Goal: Task Accomplishment & Management: Manage account settings

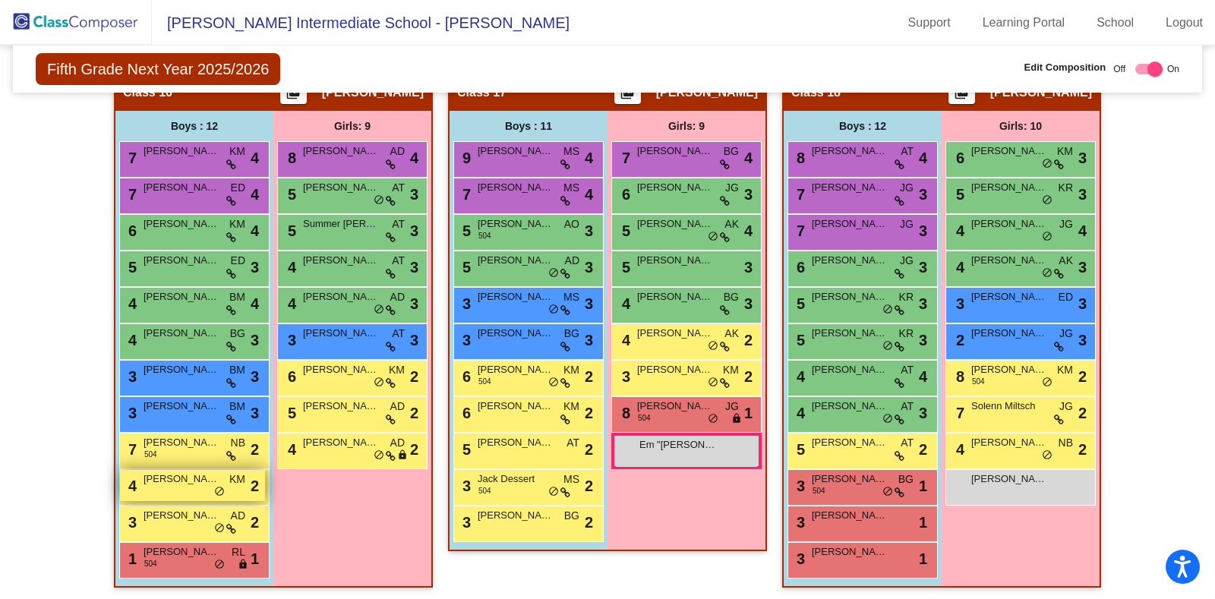
scroll to position [3123, 0]
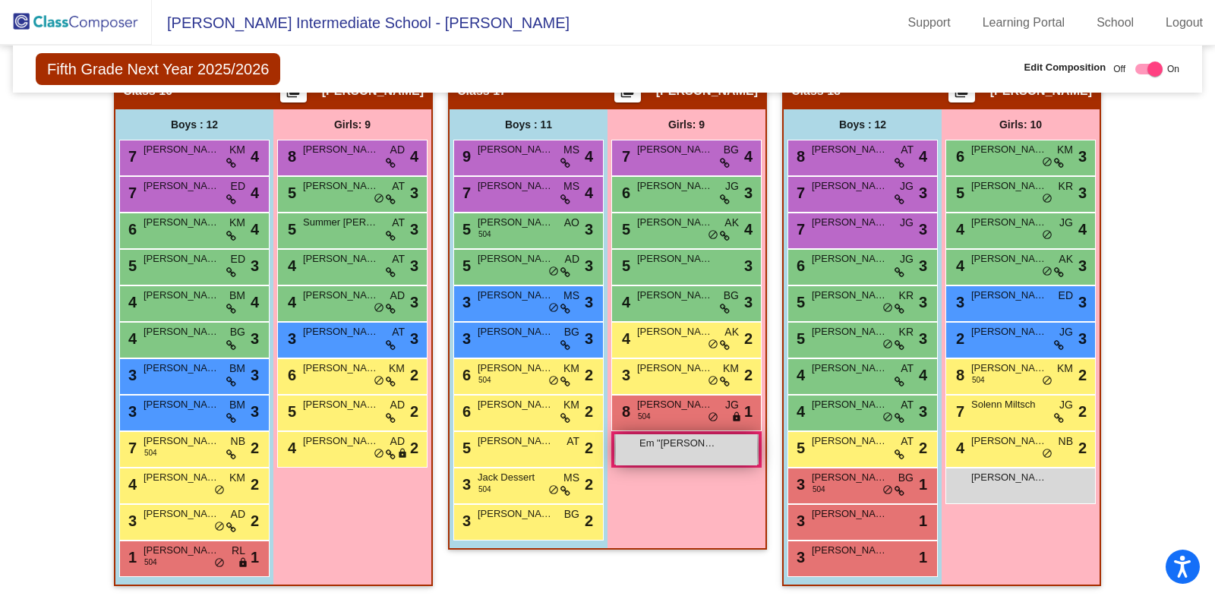
click at [684, 438] on span "Em "[PERSON_NAME]" [PERSON_NAME]" at bounding box center [678, 443] width 76 height 15
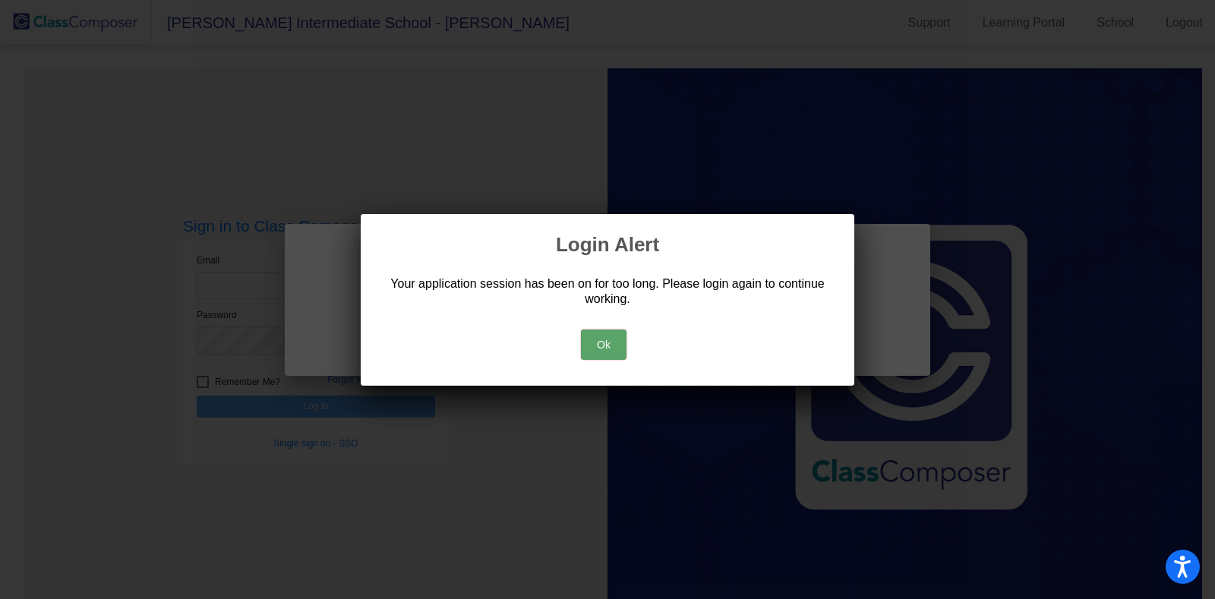
click at [590, 355] on button "Ok" at bounding box center [604, 345] width 46 height 30
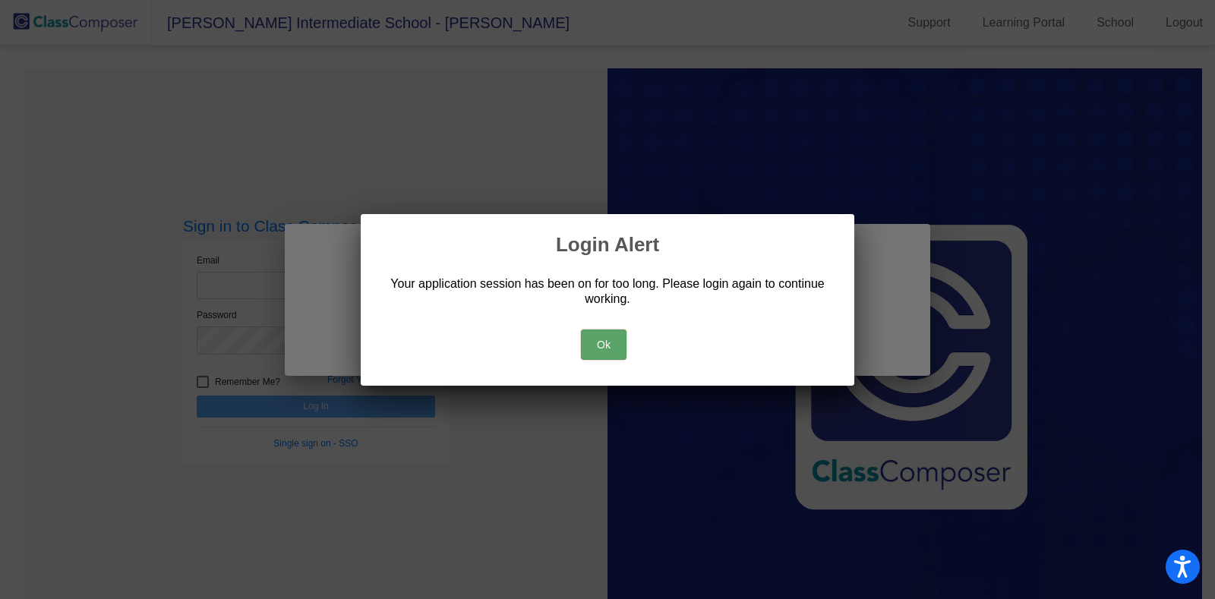
click at [605, 340] on button "Ok" at bounding box center [604, 345] width 46 height 30
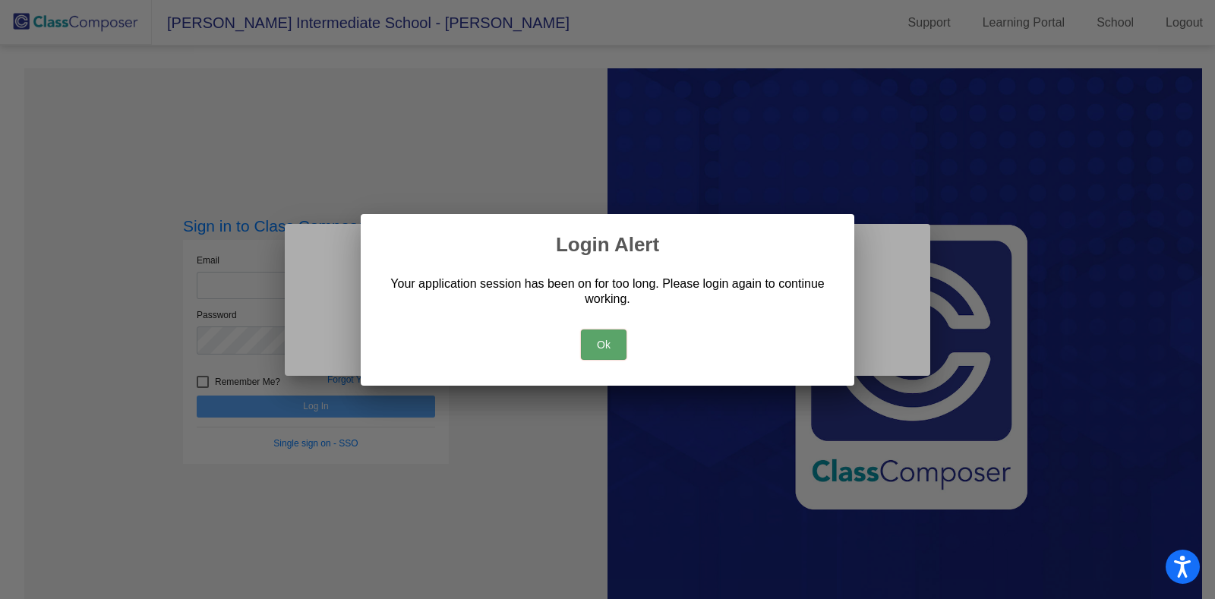
click at [605, 340] on button "Ok" at bounding box center [604, 345] width 46 height 30
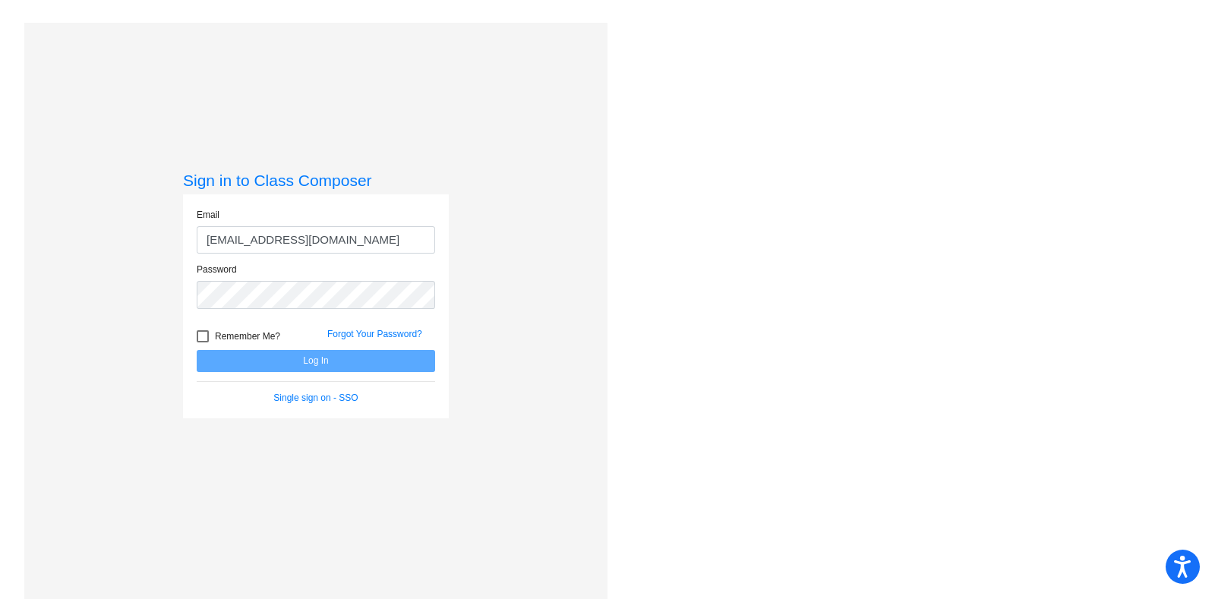
type input "[EMAIL_ADDRESS][DOMAIN_NAME]"
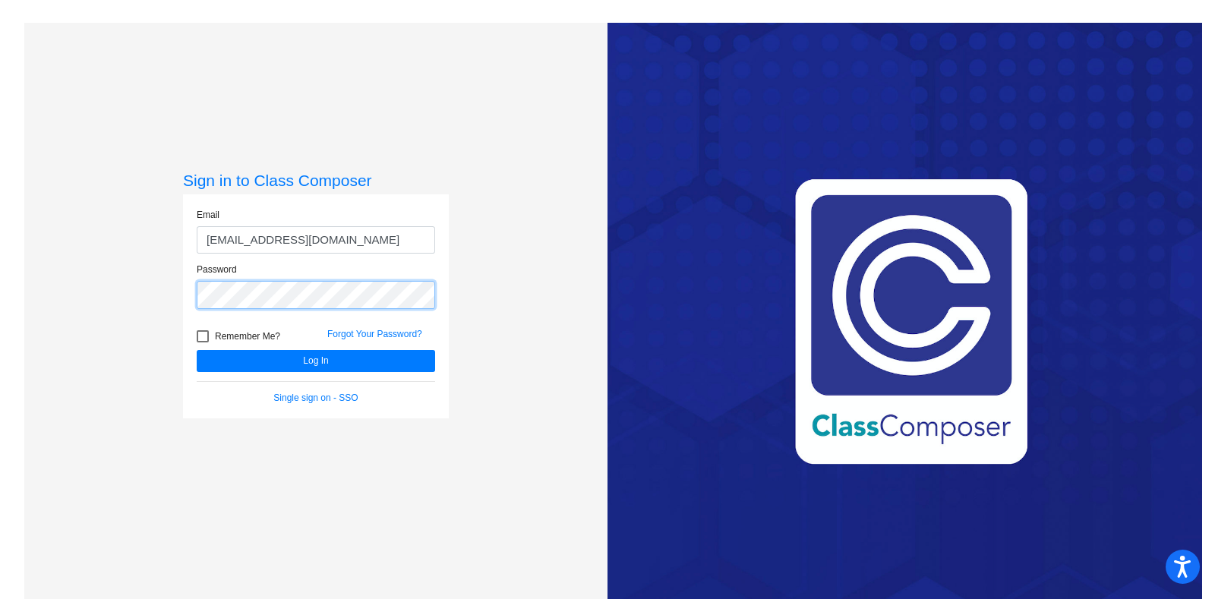
click at [197, 350] on button "Log In" at bounding box center [316, 361] width 239 height 22
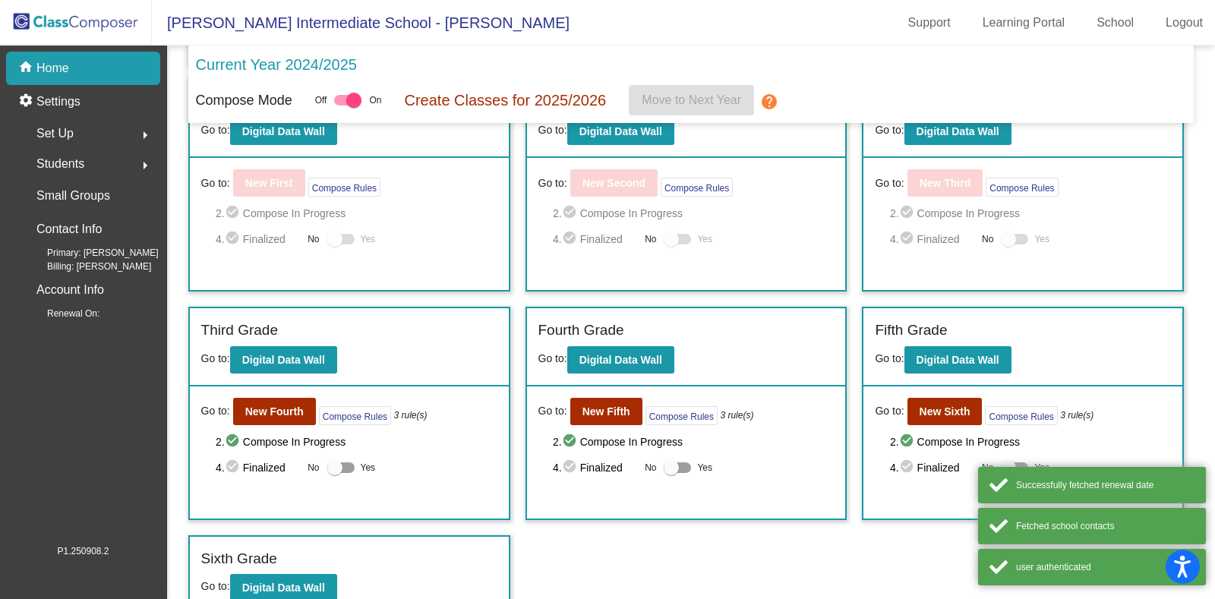
scroll to position [283, 0]
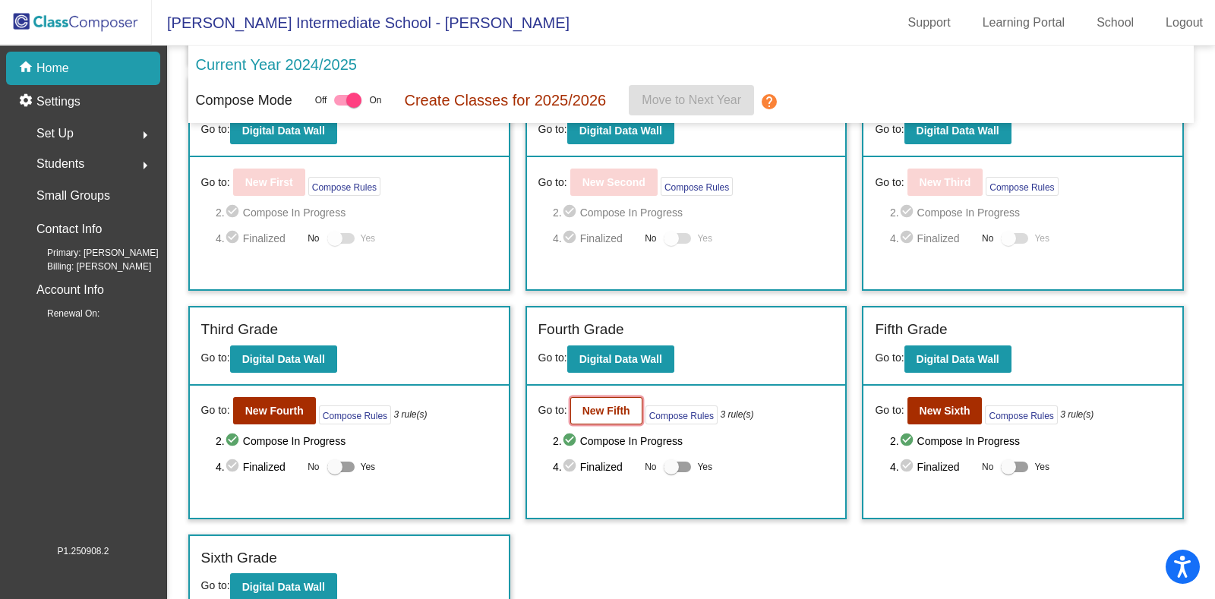
click at [596, 405] on b "New Fifth" at bounding box center [607, 411] width 48 height 12
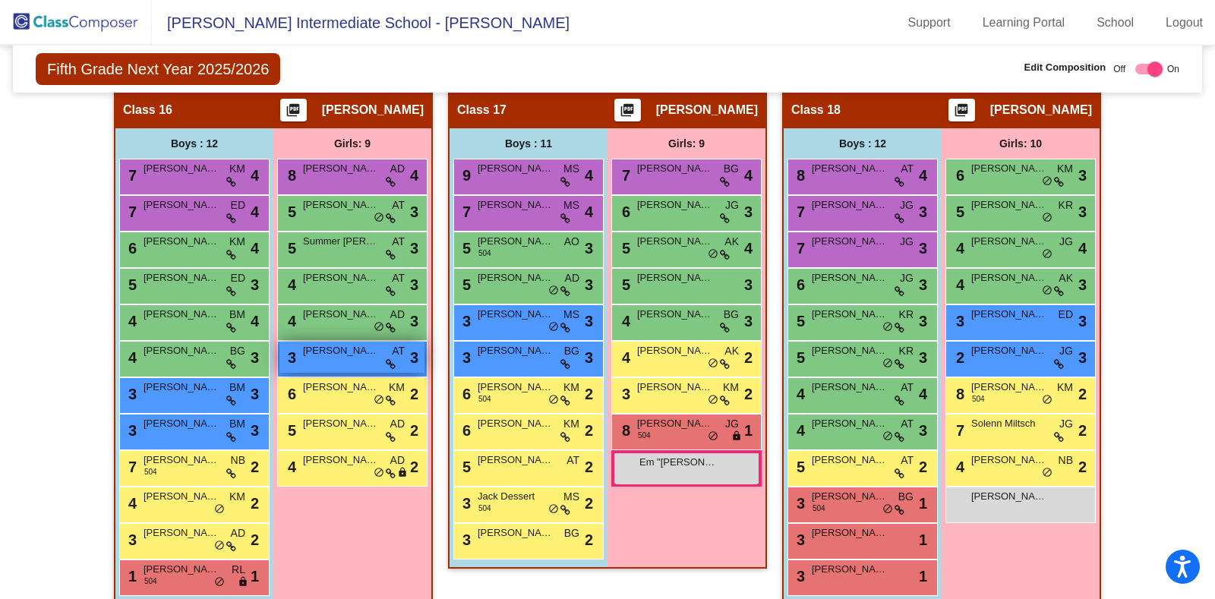
scroll to position [3123, 0]
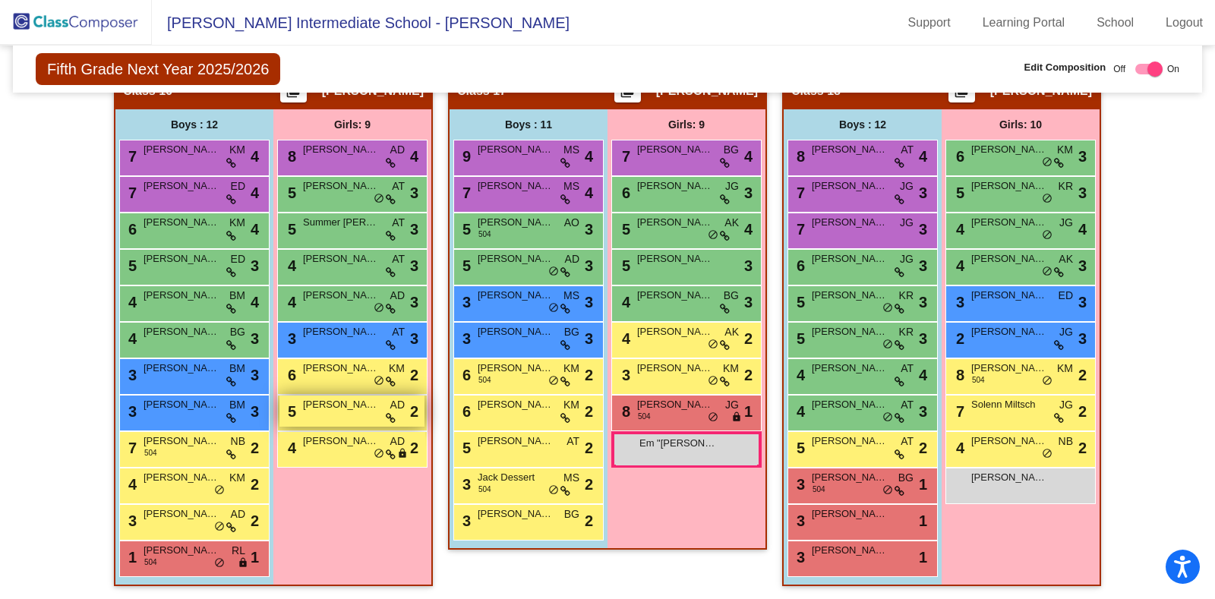
click at [330, 414] on div "5 [PERSON_NAME] AD lock do_not_disturb_alt 2" at bounding box center [352, 411] width 145 height 31
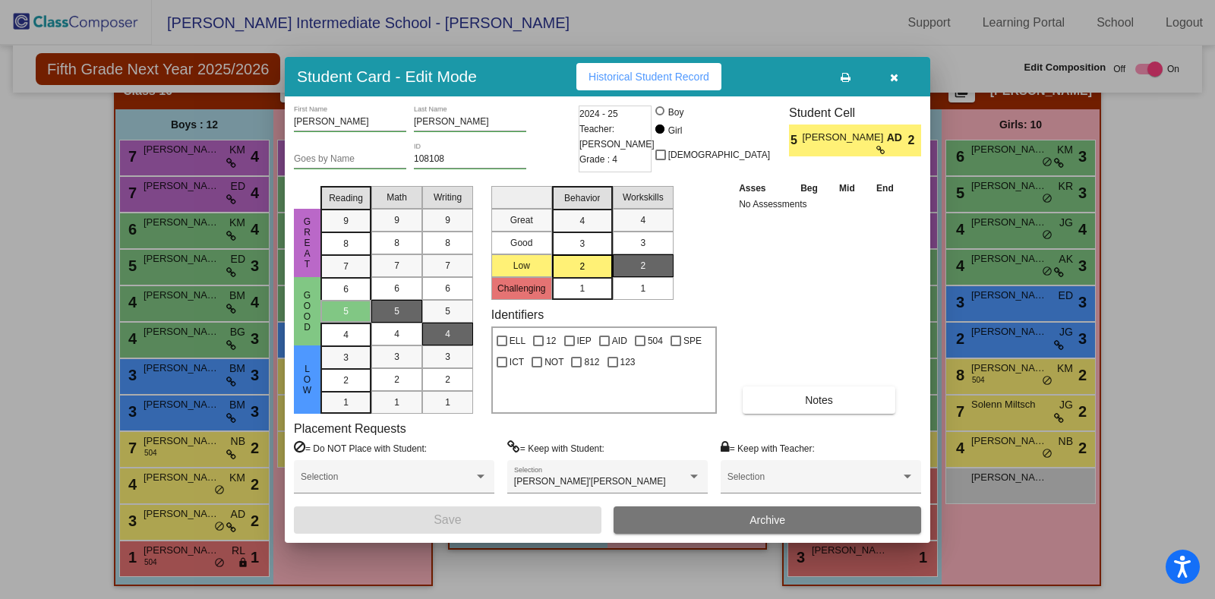
click at [899, 76] on button "button" at bounding box center [894, 76] width 49 height 27
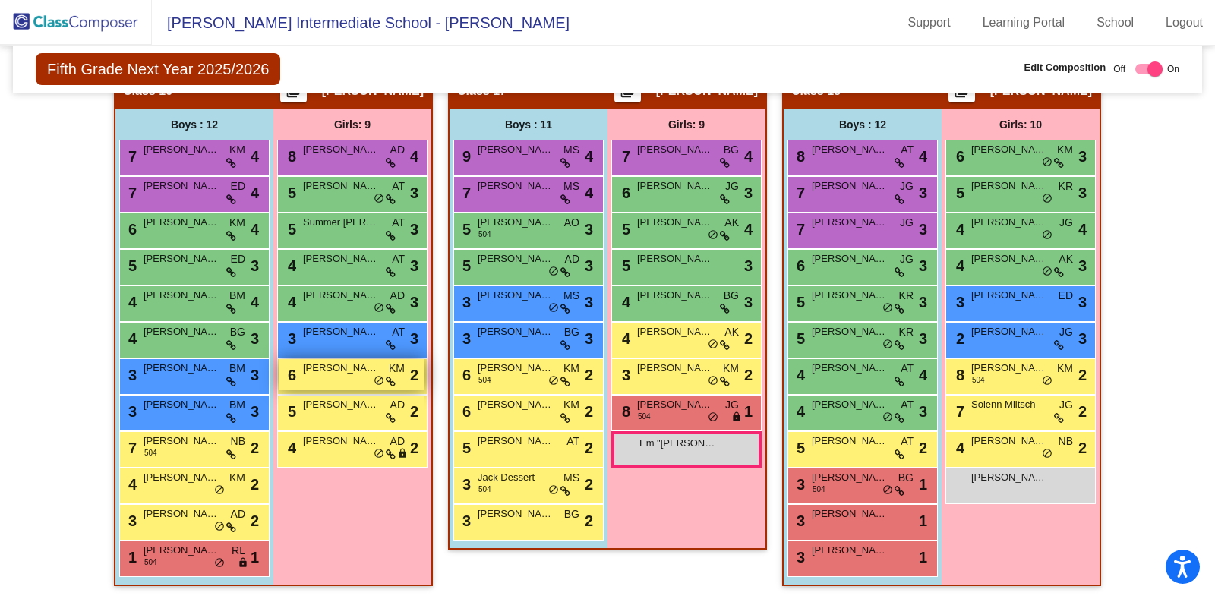
scroll to position [3110, 0]
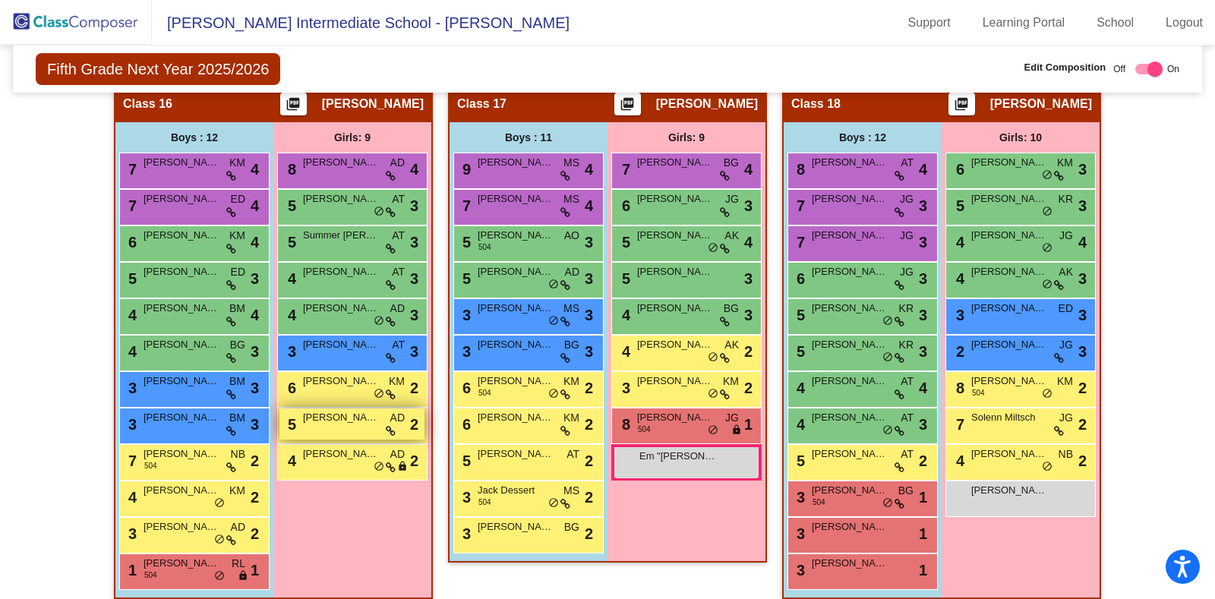
click at [324, 427] on div "5 Carson Ali AD lock do_not_disturb_alt 2" at bounding box center [352, 424] width 145 height 31
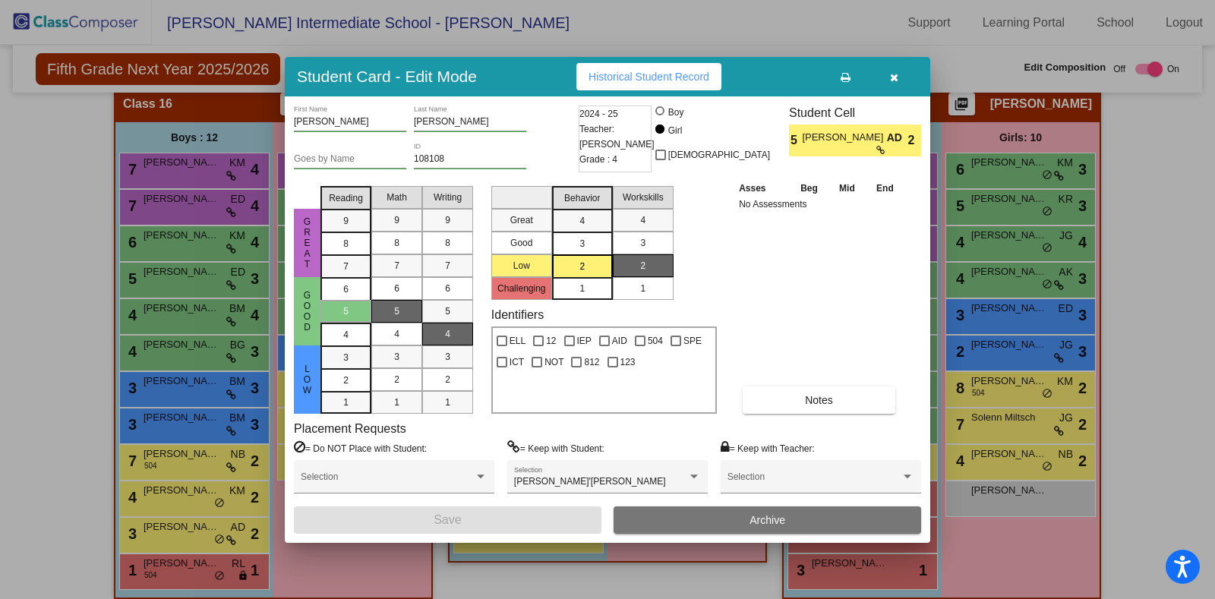
click at [665, 115] on div at bounding box center [660, 110] width 9 height 9
click at [662, 118] on input "Boy" at bounding box center [661, 118] width 1 height 1
radio input "true"
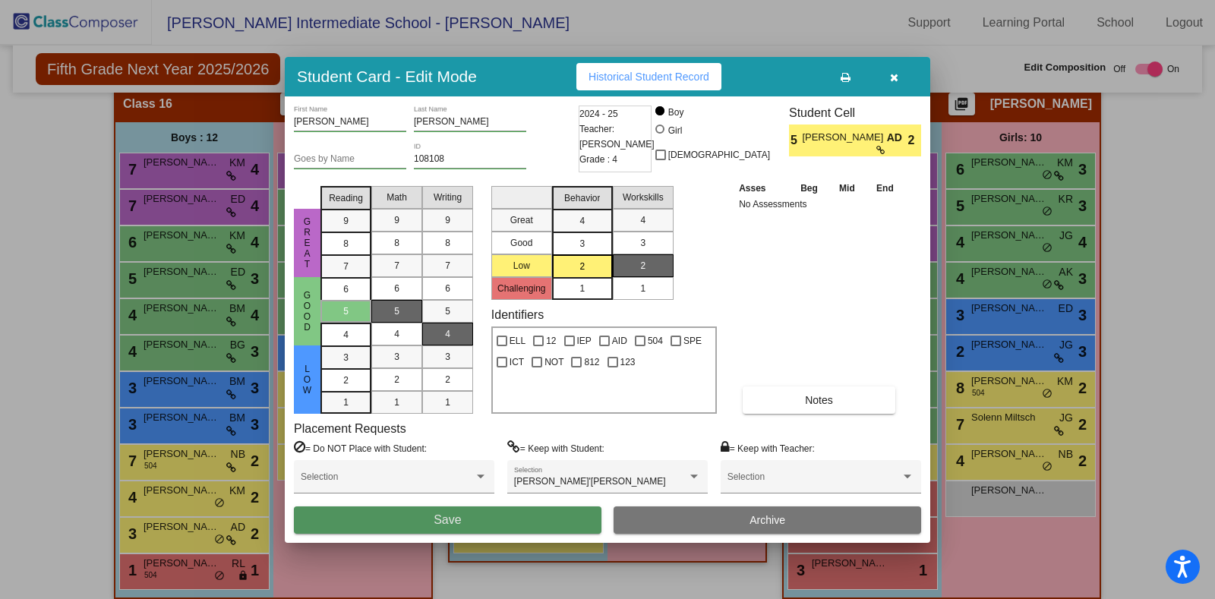
click at [452, 522] on span "Save" at bounding box center [447, 519] width 27 height 13
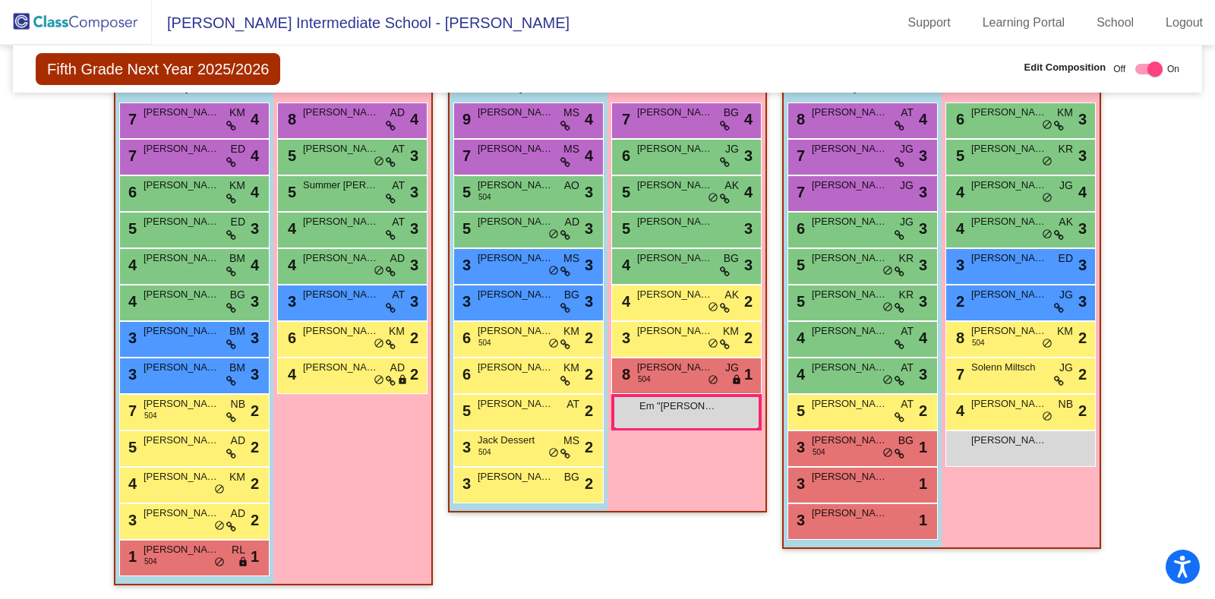
scroll to position [3123, 0]
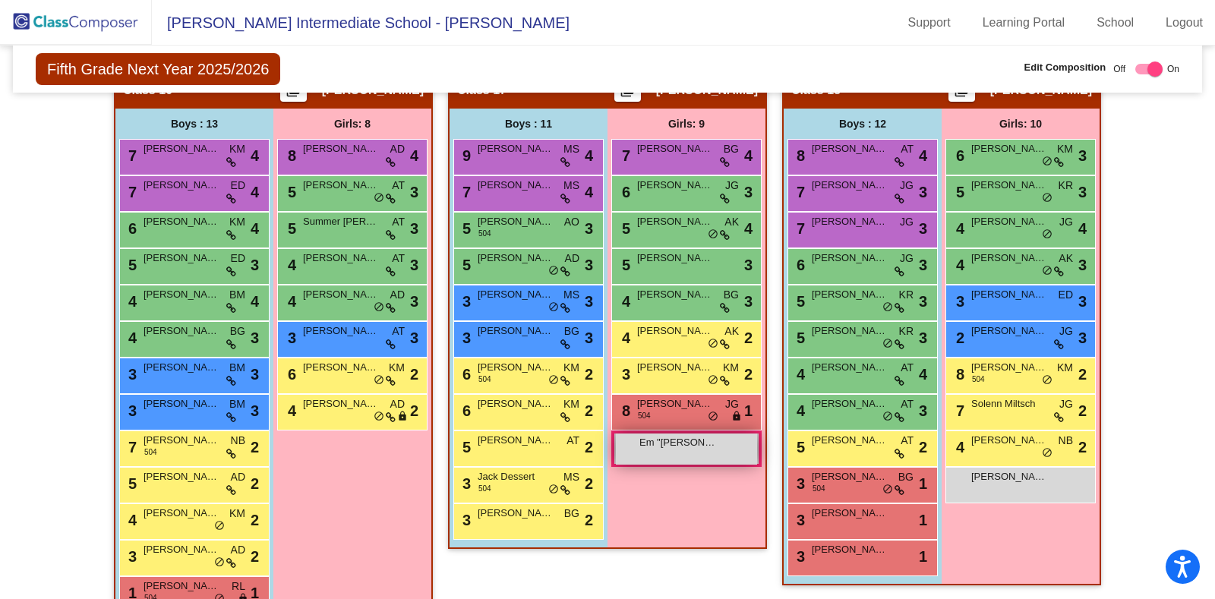
click at [672, 441] on div "Em "Emmett" Winecoff lock do_not_disturb_alt" at bounding box center [686, 449] width 141 height 31
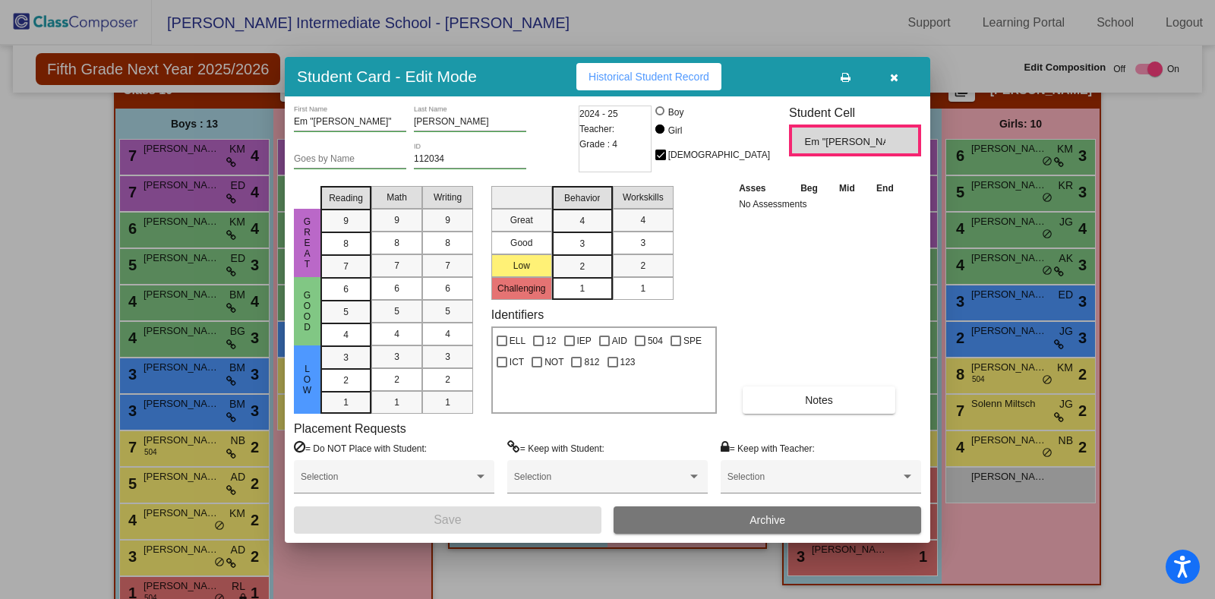
click at [836, 140] on span "Em "[PERSON_NAME]" [PERSON_NAME]" at bounding box center [845, 141] width 81 height 15
drag, startPoint x: 804, startPoint y: 143, endPoint x: 905, endPoint y: 150, distance: 102.1
click at [905, 150] on div "Em "[PERSON_NAME]" [PERSON_NAME]" at bounding box center [855, 141] width 126 height 26
click at [872, 142] on span "Em "[PERSON_NAME]" [PERSON_NAME]" at bounding box center [845, 141] width 81 height 15
click at [896, 80] on icon "button" at bounding box center [894, 77] width 8 height 11
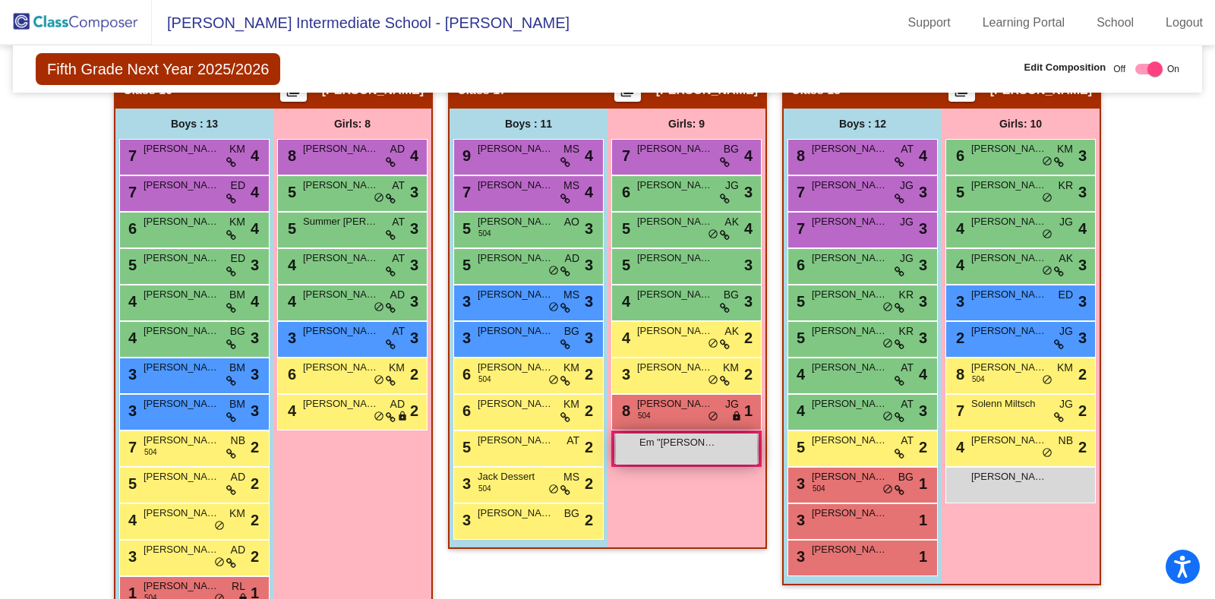
click at [649, 440] on span "Em "[PERSON_NAME]" [PERSON_NAME]" at bounding box center [678, 442] width 76 height 15
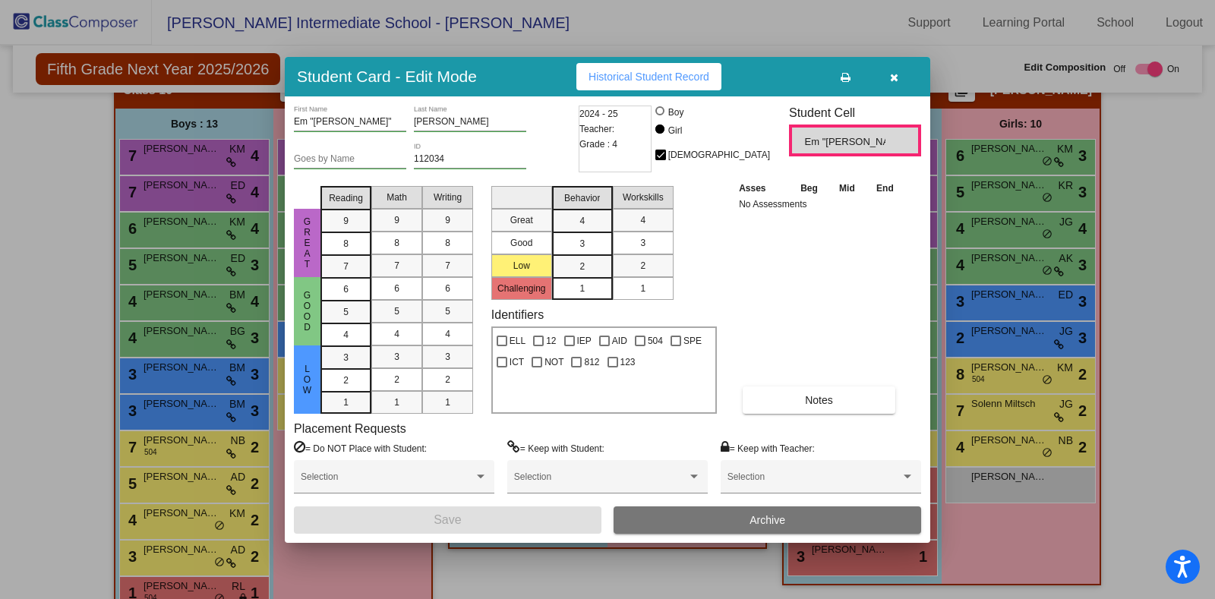
click at [896, 77] on icon "button" at bounding box center [894, 77] width 8 height 11
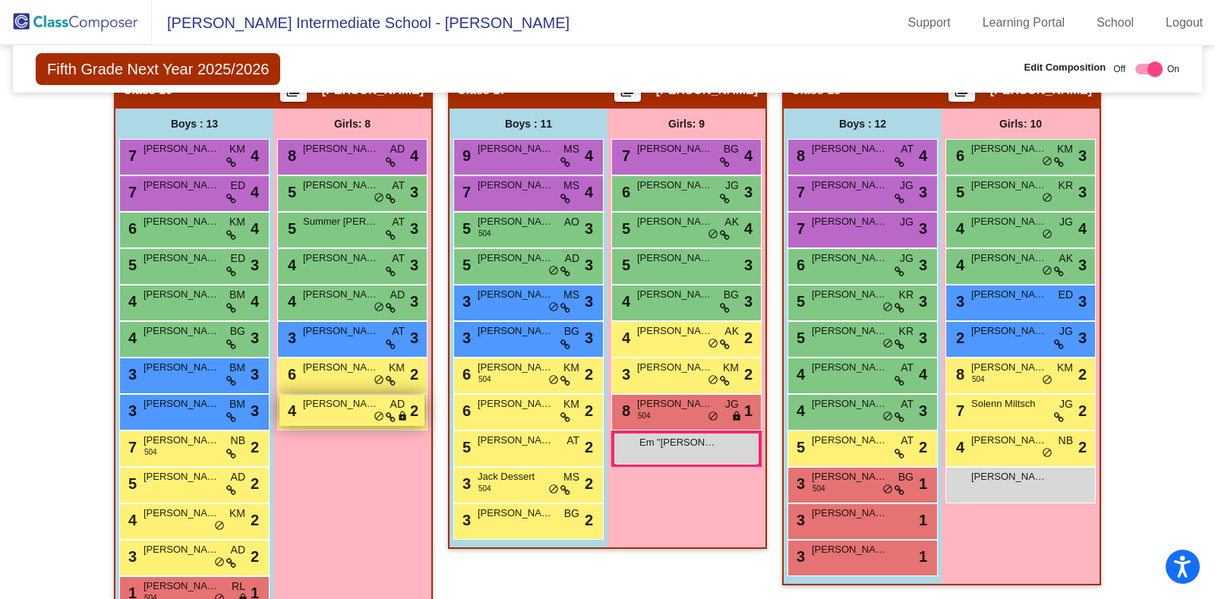
scroll to position [3160, 0]
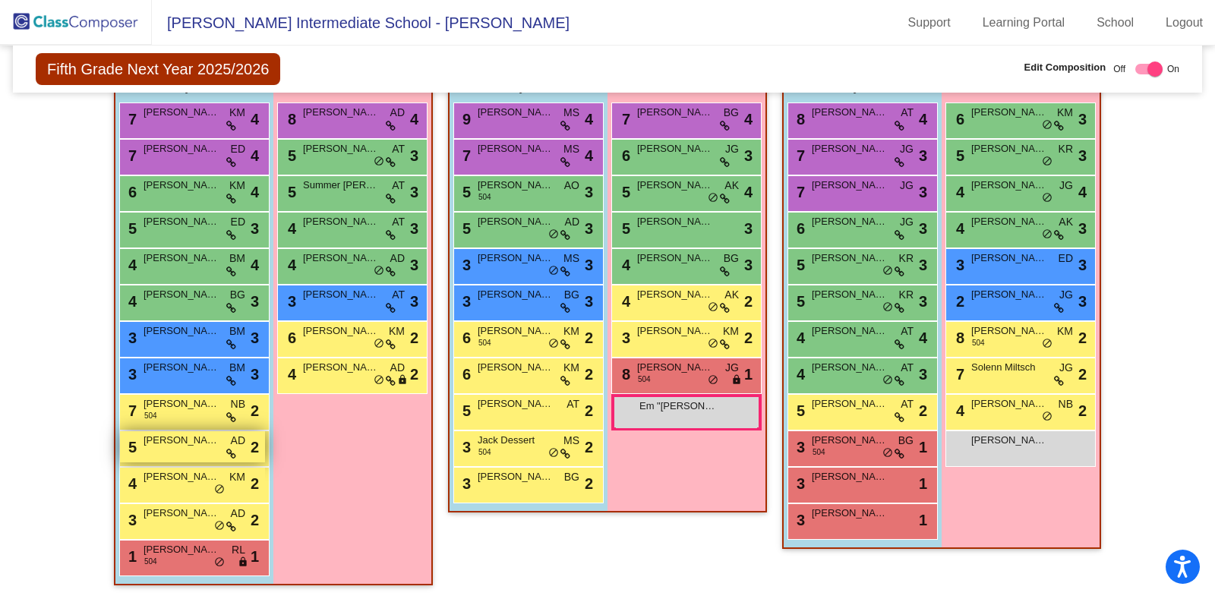
click at [176, 440] on div "5 Carson Ali AD lock do_not_disturb_alt 2" at bounding box center [192, 446] width 145 height 31
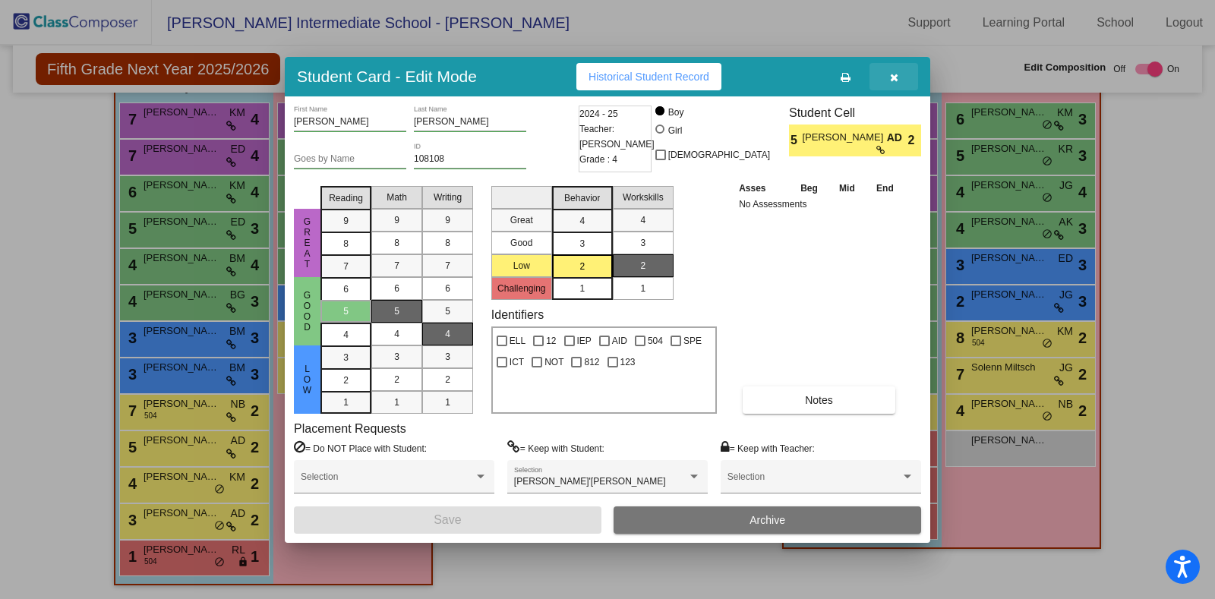
click at [891, 77] on icon "button" at bounding box center [894, 77] width 8 height 11
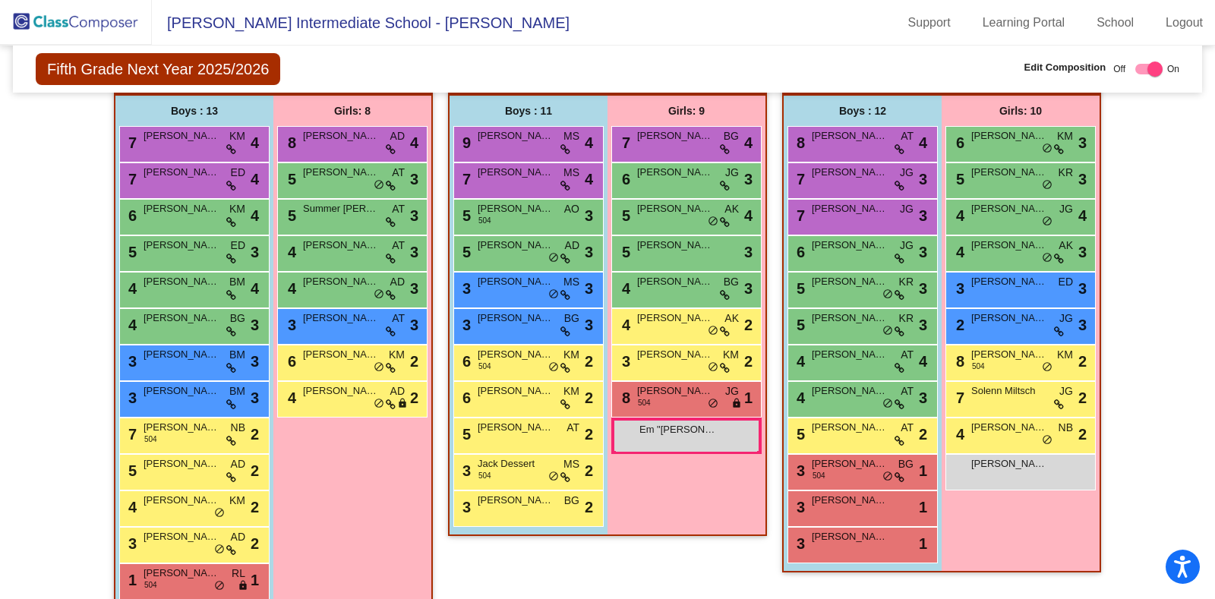
scroll to position [3142, 0]
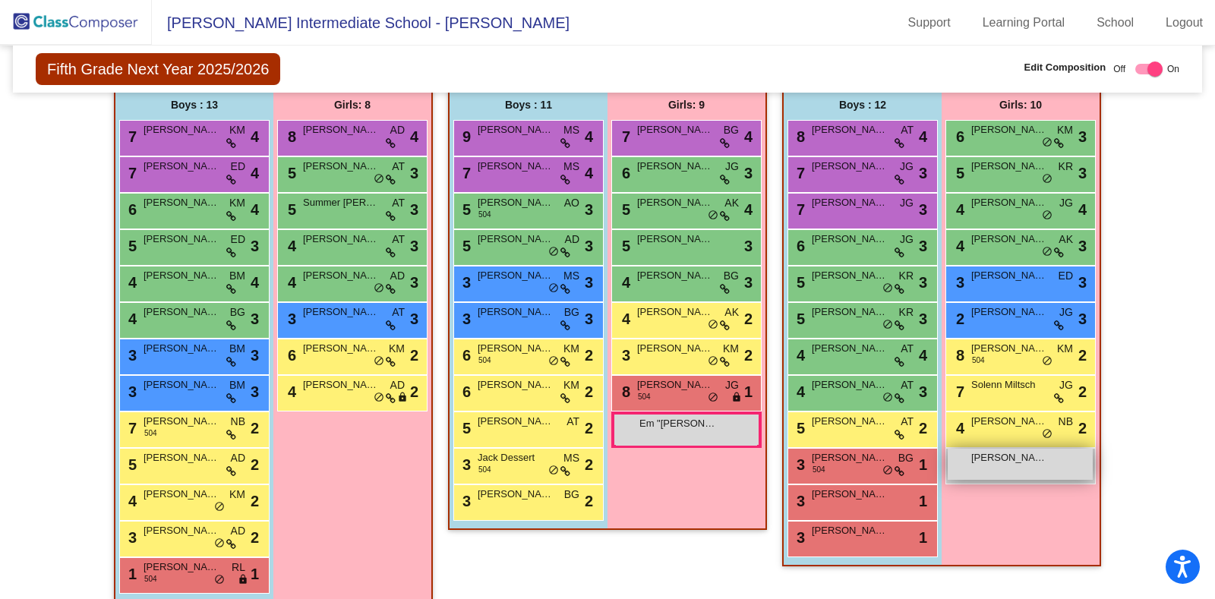
click at [1000, 450] on span "[PERSON_NAME]" at bounding box center [1010, 457] width 76 height 15
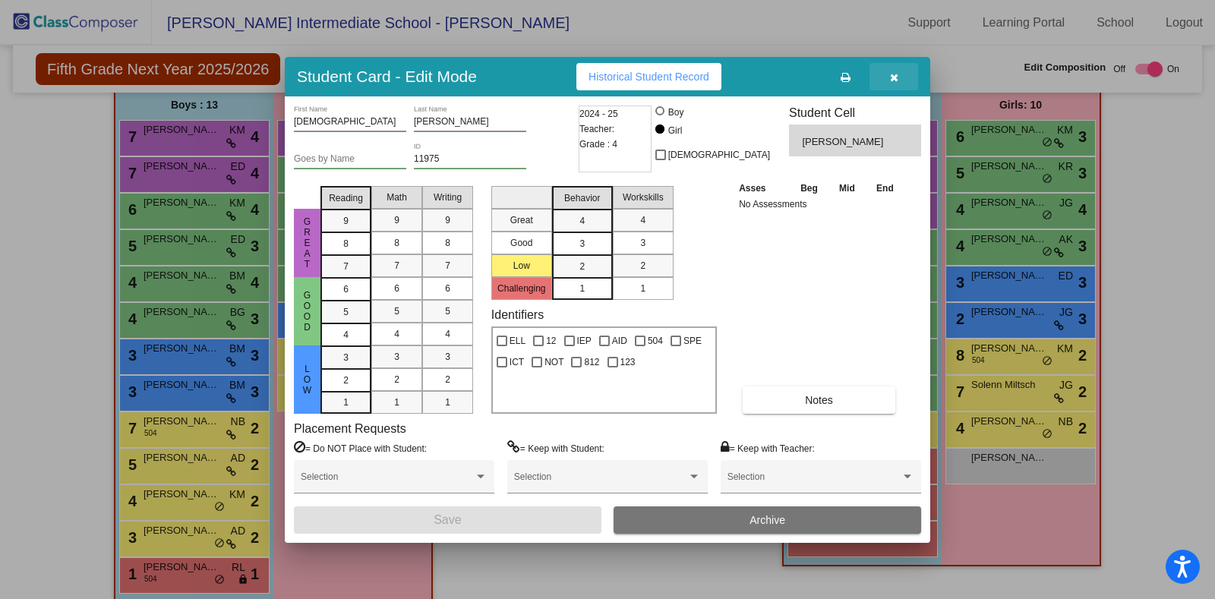
click at [904, 78] on button "button" at bounding box center [894, 76] width 49 height 27
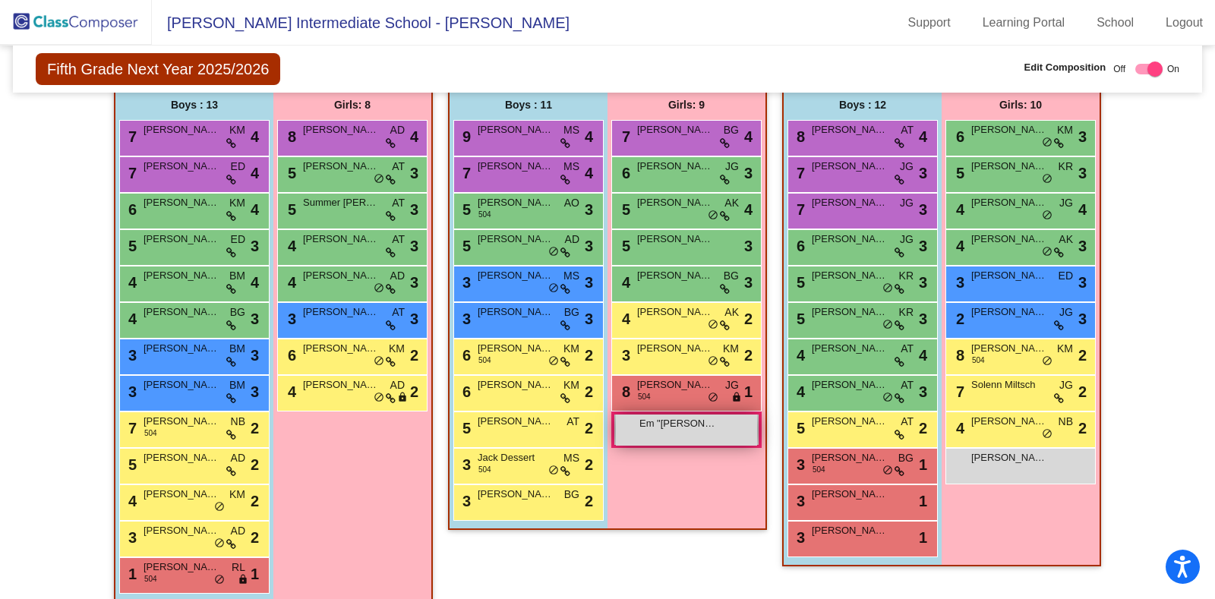
click at [675, 416] on span "Em "[PERSON_NAME]" [PERSON_NAME]" at bounding box center [678, 423] width 76 height 15
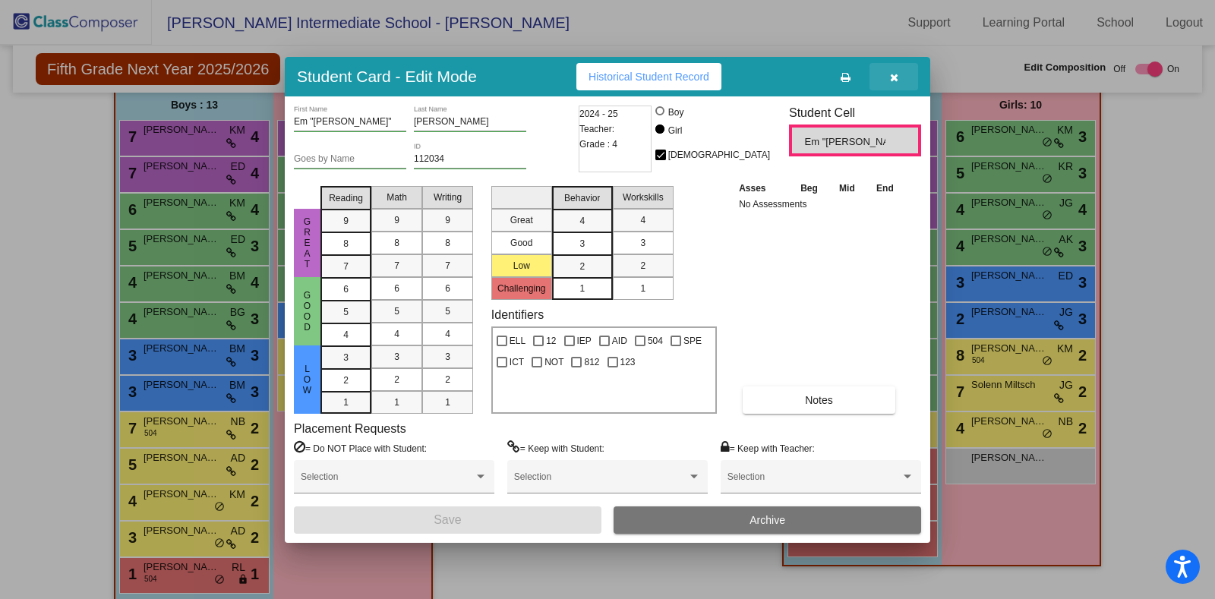
click at [900, 84] on button "button" at bounding box center [894, 76] width 49 height 27
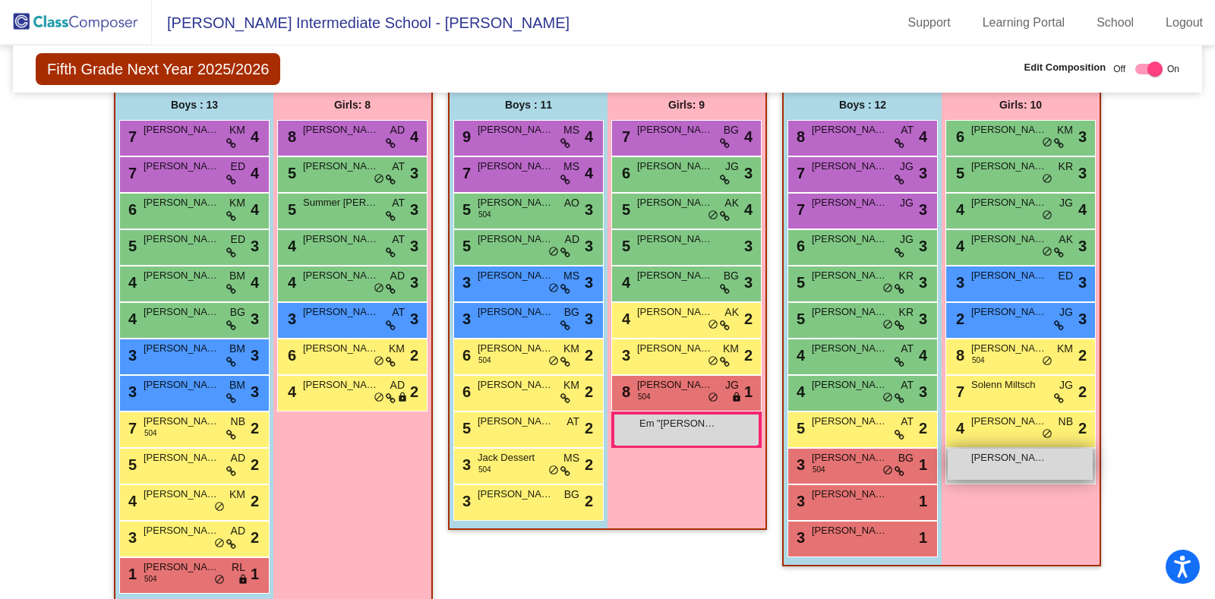
click at [998, 463] on div "Avah Bryant lock do_not_disturb_alt" at bounding box center [1020, 464] width 145 height 31
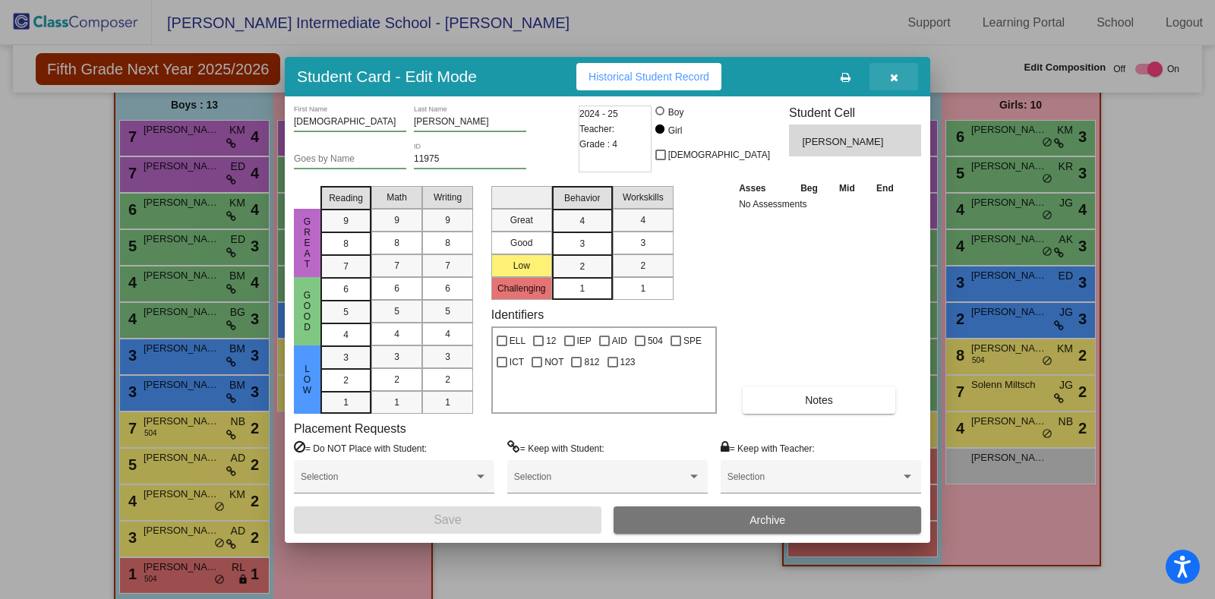
click at [899, 78] on button "button" at bounding box center [894, 76] width 49 height 27
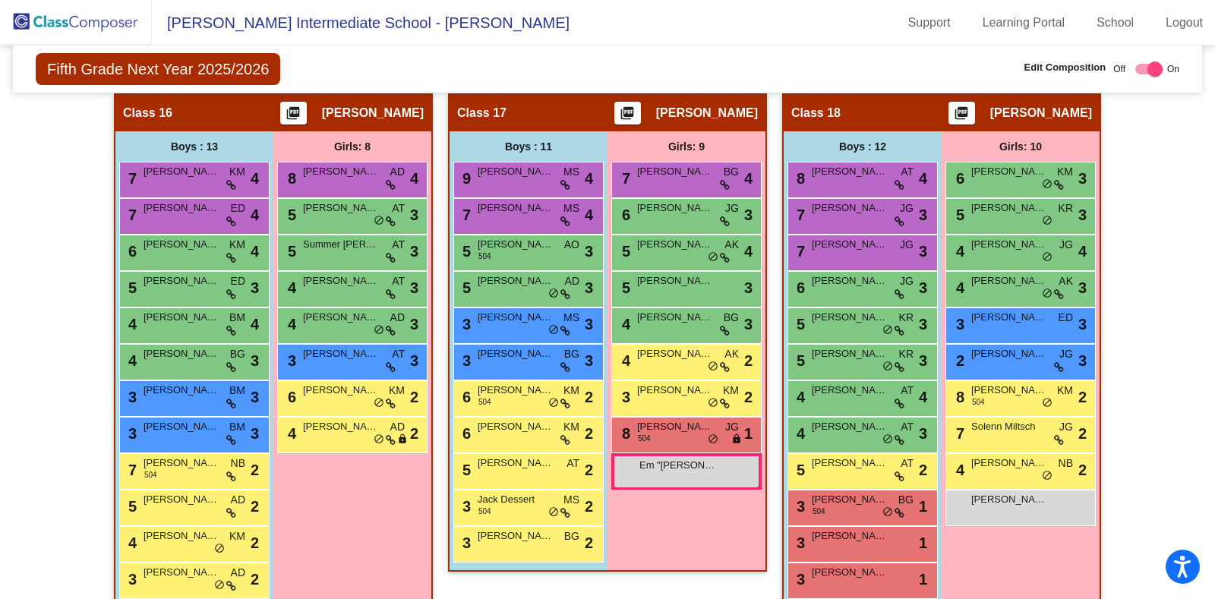
scroll to position [3098, 0]
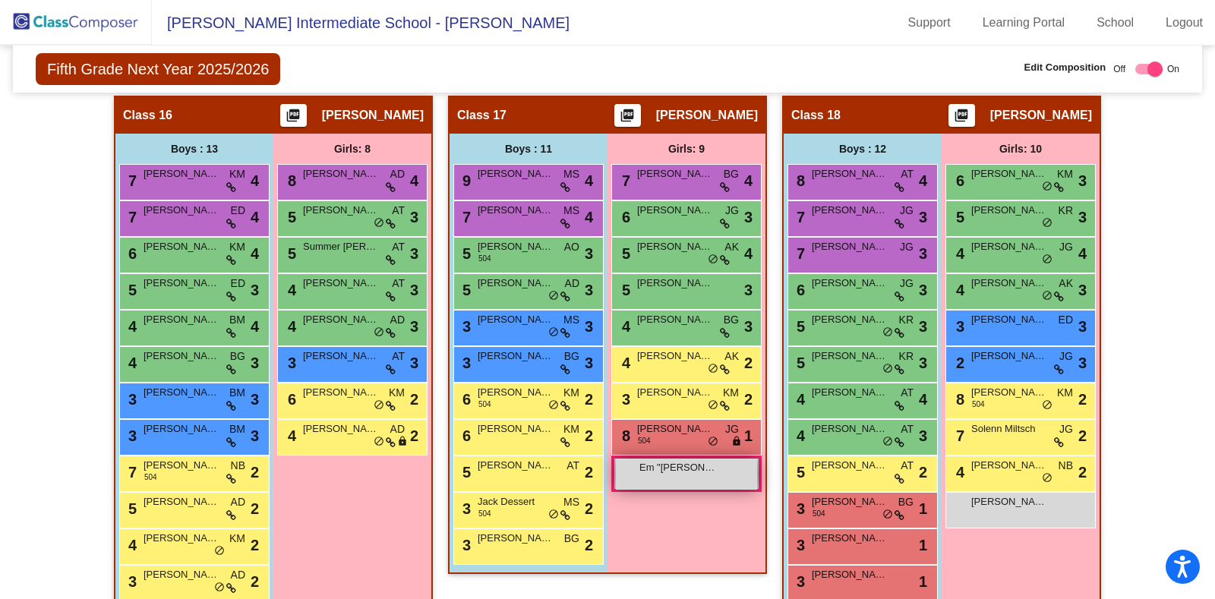
click at [653, 469] on div "Em "Emmett" Winecoff lock do_not_disturb_alt" at bounding box center [686, 474] width 141 height 31
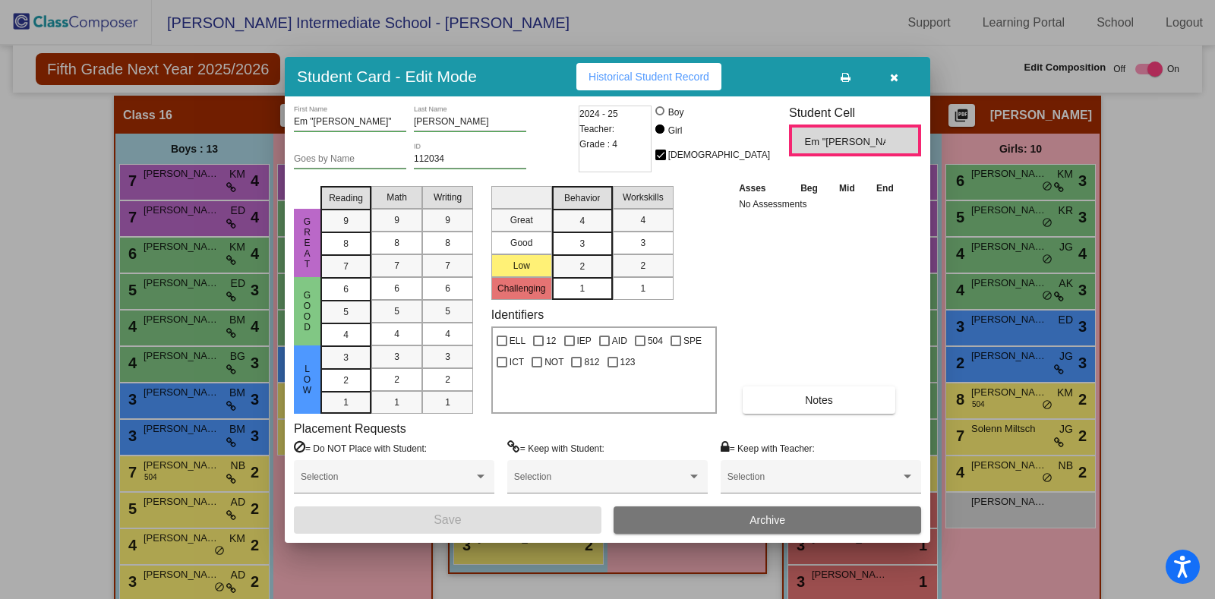
click at [894, 82] on button "button" at bounding box center [894, 76] width 49 height 27
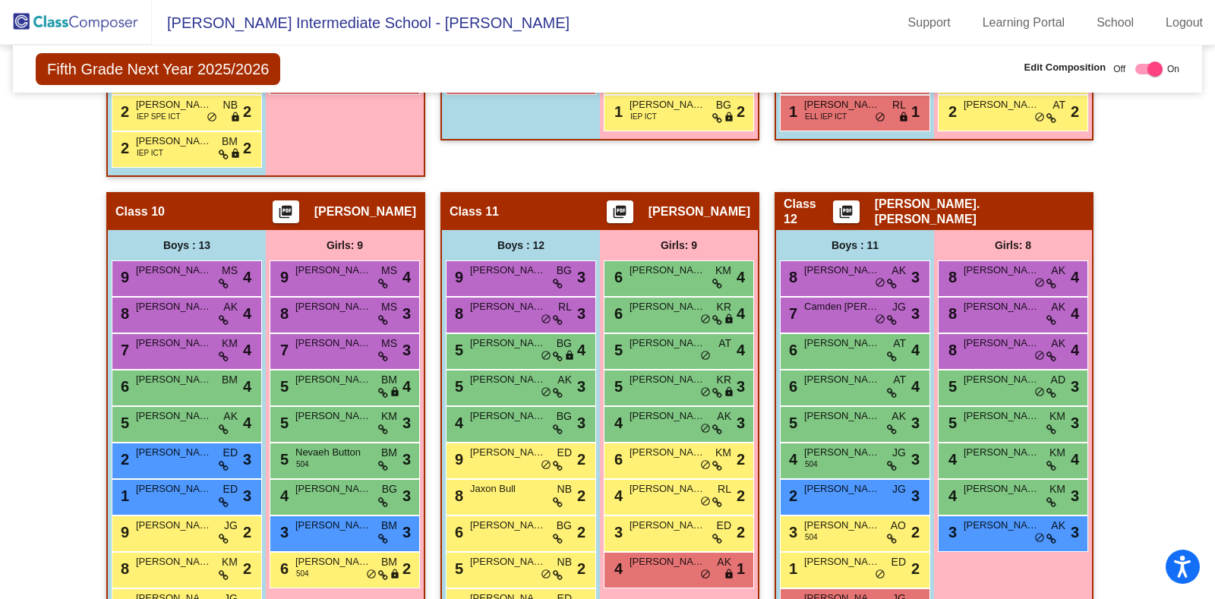
scroll to position [1427, 0]
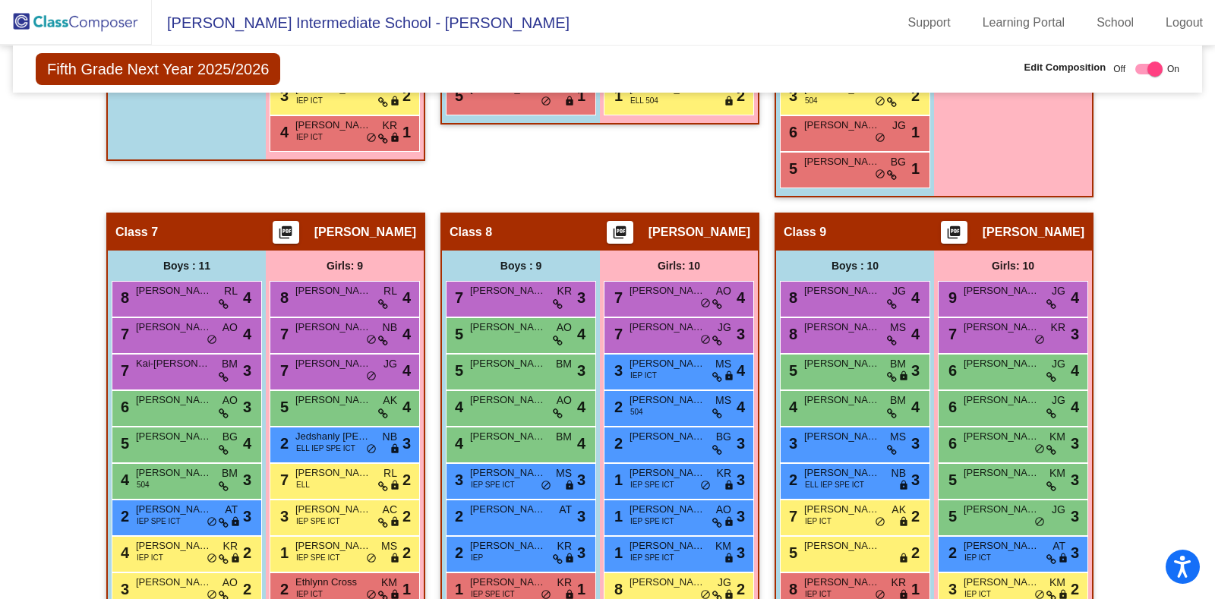
drag, startPoint x: 621, startPoint y: 522, endPoint x: 529, endPoint y: 156, distance: 376.7
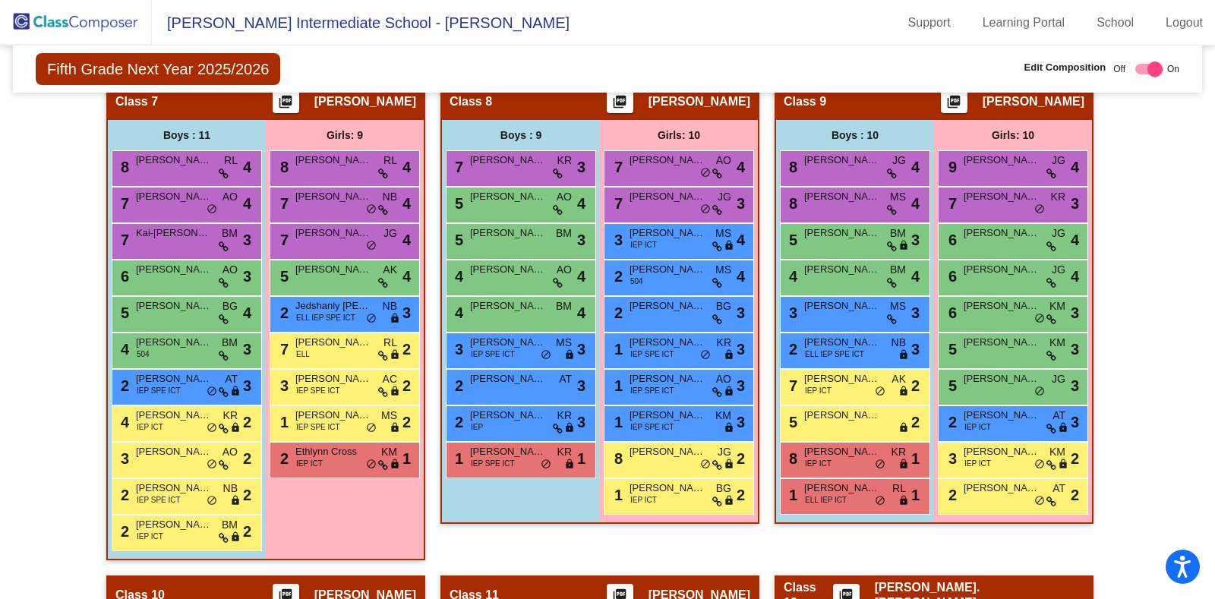
scroll to position [1550, 0]
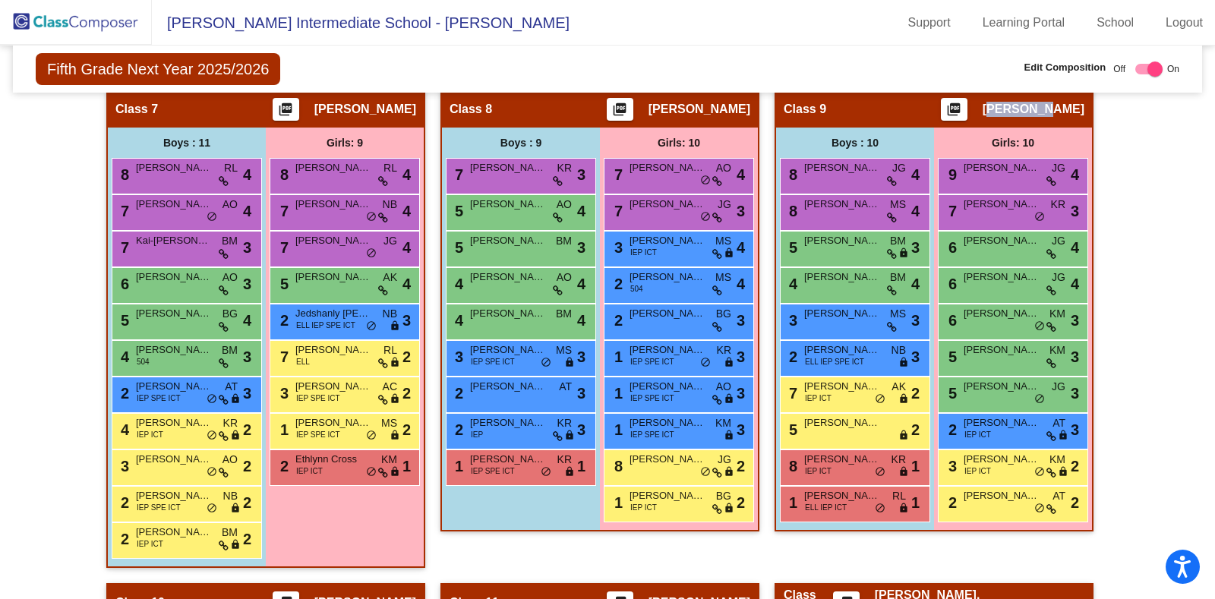
drag, startPoint x: 1019, startPoint y: 101, endPoint x: 1082, endPoint y: 101, distance: 63.0
click at [1082, 101] on div "Class 9 picture_as_pdf JoEllen Hill" at bounding box center [934, 109] width 316 height 36
